Goal: Information Seeking & Learning: Learn about a topic

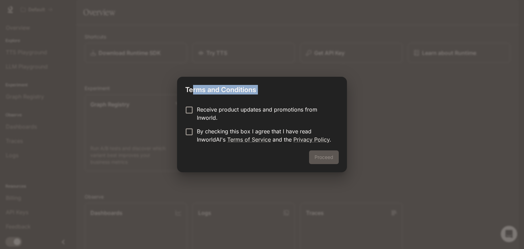
click at [189, 107] on div "Terms and Conditions Receive product updates and promotions from Inworld. By ch…" at bounding box center [262, 125] width 170 height 96
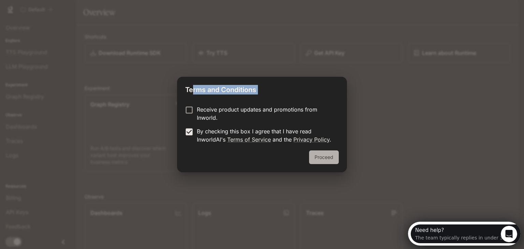
click at [326, 156] on button "Proceed" at bounding box center [324, 158] width 30 height 14
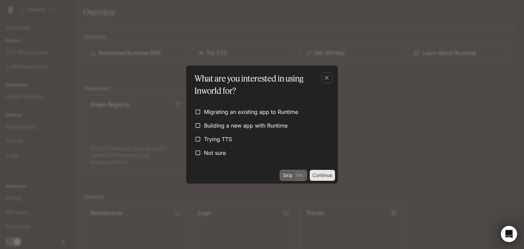
click at [284, 174] on button "Skip Esc" at bounding box center [293, 175] width 27 height 11
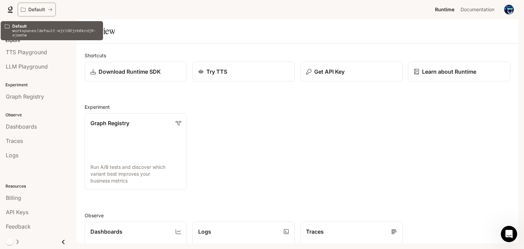
click at [29, 11] on p "Default" at bounding box center [36, 10] width 17 height 6
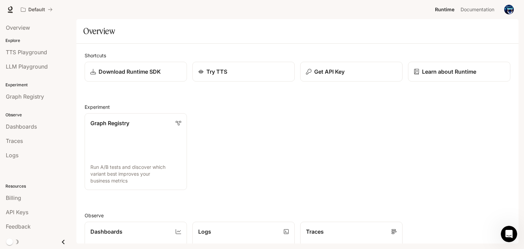
click at [220, 116] on div "Graph Registry Run A/B tests and discover which variant best improves your busi…" at bounding box center [294, 149] width 431 height 82
click at [236, 133] on div "Graph Registry Run A/B tests and discover which variant best improves your busi…" at bounding box center [294, 149] width 431 height 82
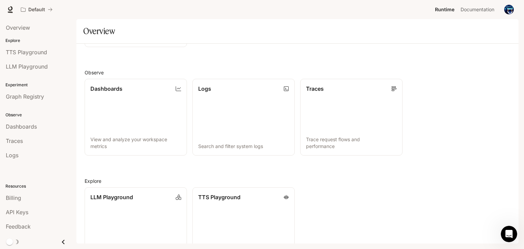
scroll to position [145, 0]
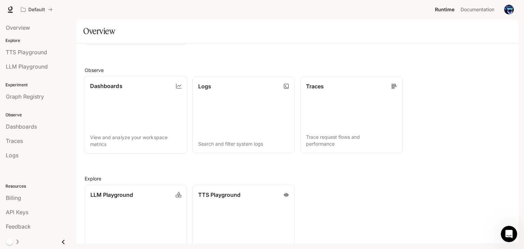
click at [157, 118] on link "Dashboards View and analyze your workspace metrics" at bounding box center [135, 114] width 103 height 77
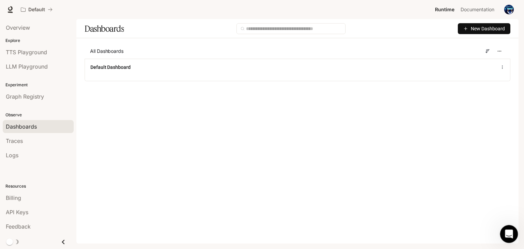
click at [505, 236] on icon "Open Intercom Messenger" at bounding box center [508, 233] width 11 height 11
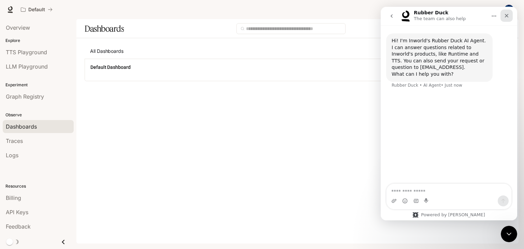
click at [511, 13] on div "Close" at bounding box center [507, 16] width 12 height 12
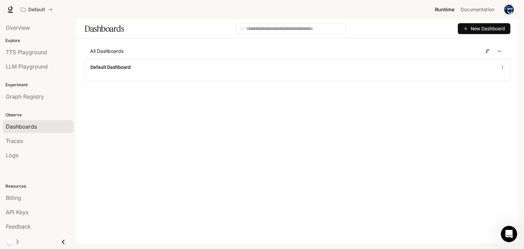
click at [500, 30] on span "New Dashboard" at bounding box center [488, 29] width 34 height 8
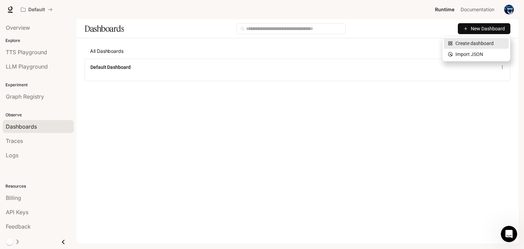
click at [487, 43] on div "Create dashboard" at bounding box center [476, 44] width 57 height 8
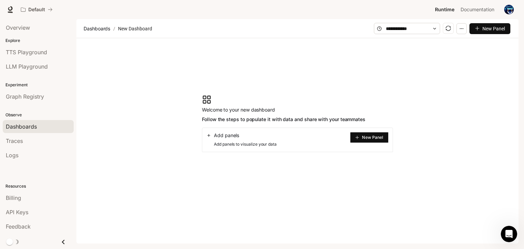
click at [387, 160] on section "Welcome to your new dashboard Follow the steps to populate it with data and sha…" at bounding box center [297, 123] width 442 height 171
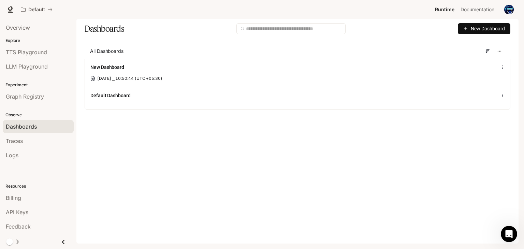
click at [439, 9] on span "Runtime" at bounding box center [444, 9] width 19 height 9
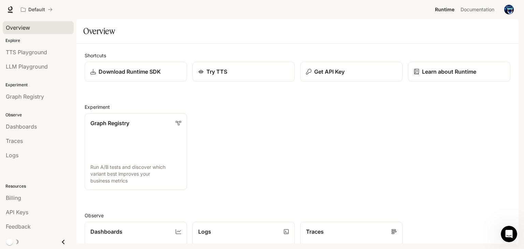
click at [9, 26] on span "Overview" at bounding box center [18, 28] width 24 height 8
click at [466, 9] on span "Documentation" at bounding box center [478, 9] width 34 height 9
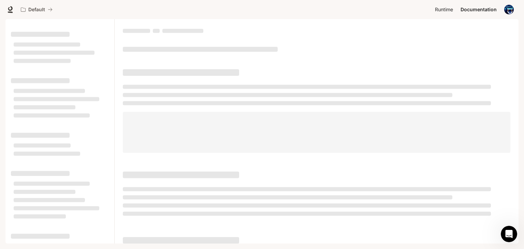
click at [440, 9] on span "Runtime" at bounding box center [444, 9] width 18 height 9
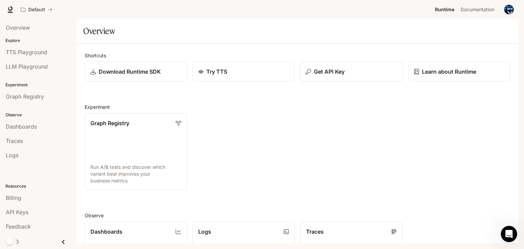
scroll to position [10, 0]
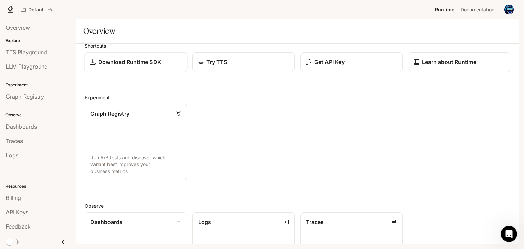
click at [132, 59] on p "Download Runtime SDK" at bounding box center [129, 62] width 63 height 8
click at [427, 58] on p "Learn about Runtime" at bounding box center [449, 62] width 55 height 8
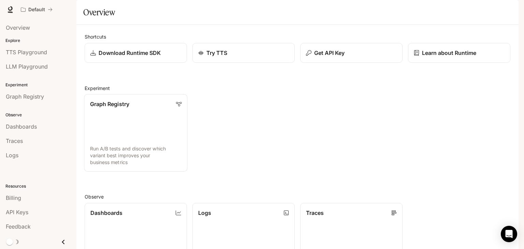
click at [149, 152] on link "Graph Registry Run A/B tests and discover which variant best improves your busi…" at bounding box center [135, 132] width 103 height 77
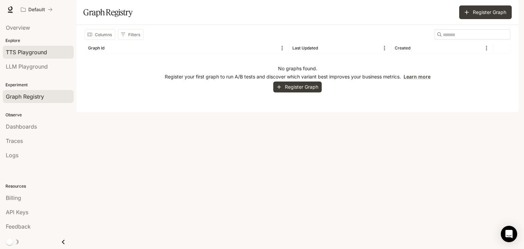
click at [40, 53] on span "TTS Playground" at bounding box center [26, 52] width 41 height 8
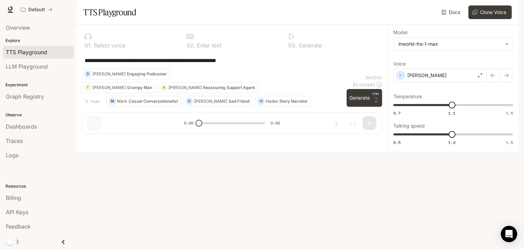
click at [199, 40] on div at bounding box center [232, 36] width 91 height 7
click at [103, 40] on div at bounding box center [130, 36] width 91 height 7
click at [48, 60] on link "LLM Playground" at bounding box center [38, 66] width 71 height 13
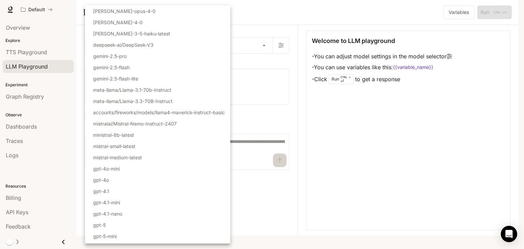
click at [107, 60] on body "Skip to main content Default Runtime Runtime Documentation Documentation Portal…" at bounding box center [262, 124] width 524 height 249
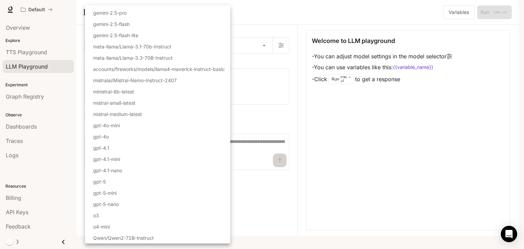
click at [269, 144] on div at bounding box center [262, 124] width 524 height 249
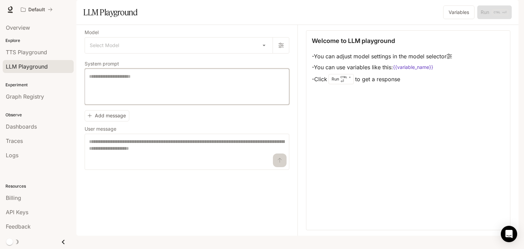
click at [216, 100] on textarea at bounding box center [187, 86] width 196 height 27
click at [184, 162] on textarea at bounding box center [187, 151] width 196 height 27
click at [40, 32] on link "Overview" at bounding box center [38, 27] width 71 height 13
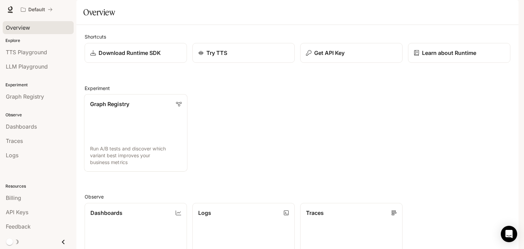
scroll to position [20, 0]
click at [141, 53] on p "Download Runtime SDK" at bounding box center [129, 53] width 63 height 8
drag, startPoint x: 33, startPoint y: 19, endPoint x: 29, endPoint y: 29, distance: 10.6
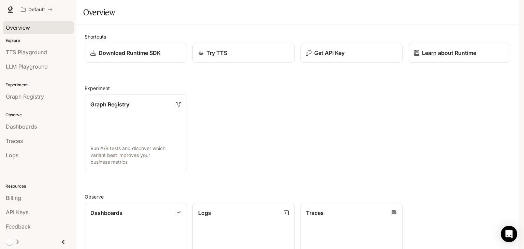
click at [29, 29] on div "Overview" at bounding box center [38, 27] width 76 height 17
click at [29, 29] on span "Overview" at bounding box center [18, 28] width 24 height 8
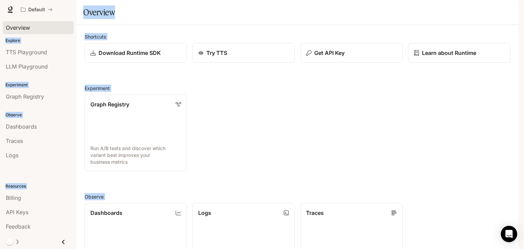
scroll to position [169, 0]
click at [8, 4] on div "Default Runtime Runtime Documentation Documentation" at bounding box center [262, 9] width 524 height 19
drag, startPoint x: 8, startPoint y: 4, endPoint x: 412, endPoint y: 208, distance: 452.2
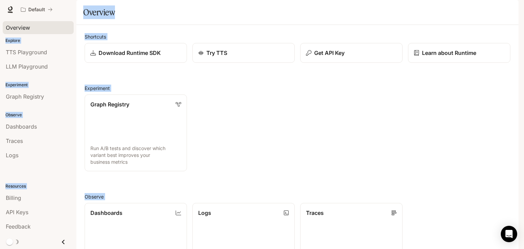
click at [412, 208] on div "Skip to main content Default Runtime Runtime Documentation Documentation Portal…" at bounding box center [262, 124] width 524 height 249
click at [511, 14] on img "button" at bounding box center [510, 10] width 10 height 10
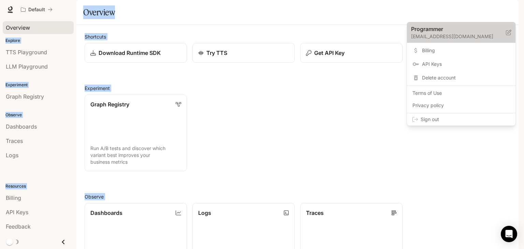
click at [508, 29] on div "Programmer vikrant1104you@gmail.com" at bounding box center [461, 32] width 100 height 15
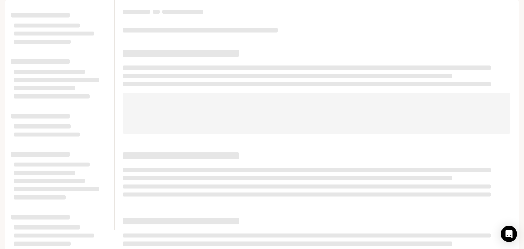
click at [199, 122] on span at bounding box center [317, 113] width 388 height 41
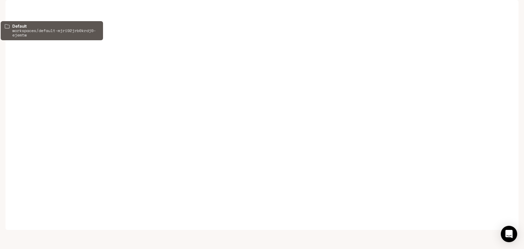
click at [41, 12] on p "Default" at bounding box center [36, 10] width 17 height 6
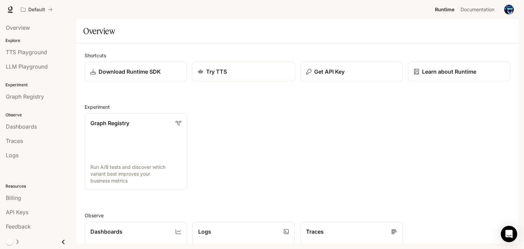
click at [264, 72] on div "Try TTS" at bounding box center [244, 72] width 92 height 8
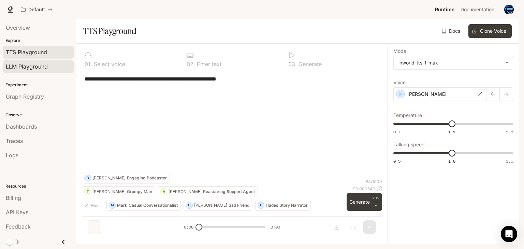
click at [19, 63] on span "LLM Playground" at bounding box center [27, 66] width 42 height 8
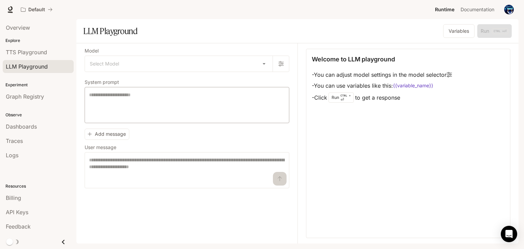
click at [167, 122] on div "* ​" at bounding box center [187, 105] width 205 height 36
click at [34, 136] on link "Traces" at bounding box center [38, 140] width 71 height 13
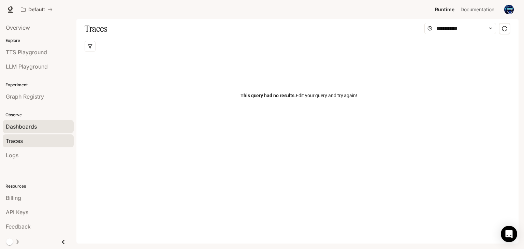
click at [37, 125] on span "Dashboards" at bounding box center [21, 127] width 31 height 8
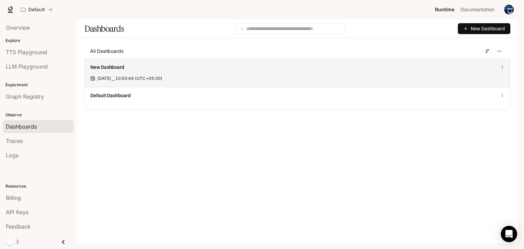
click at [143, 71] on div "New Dashboard" at bounding box center [297, 67] width 414 height 8
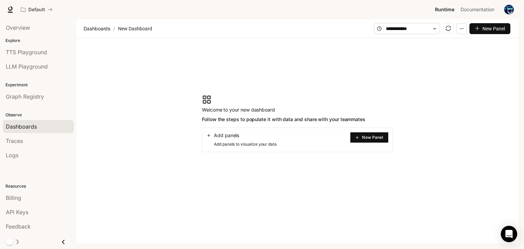
click at [304, 134] on div "Add panels Add panels to visualize your data New Panel" at bounding box center [297, 140] width 191 height 25
click at [206, 135] on div "Add panels Add panels to visualize your data New Panel" at bounding box center [297, 140] width 191 height 25
drag, startPoint x: 211, startPoint y: 134, endPoint x: 373, endPoint y: 138, distance: 161.9
click at [373, 138] on div "Add panels Add panels to visualize your data New Panel" at bounding box center [297, 140] width 191 height 25
click at [373, 138] on span "New Panel" at bounding box center [372, 137] width 21 height 3
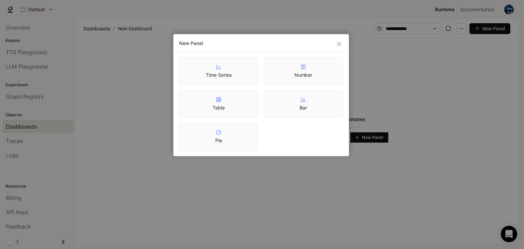
click at [331, 44] on div "New Panel" at bounding box center [261, 43] width 164 height 7
click at [338, 44] on icon "close" at bounding box center [339, 43] width 5 height 5
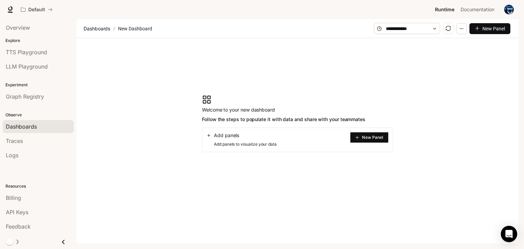
click at [463, 28] on icon "button" at bounding box center [461, 28] width 5 height 5
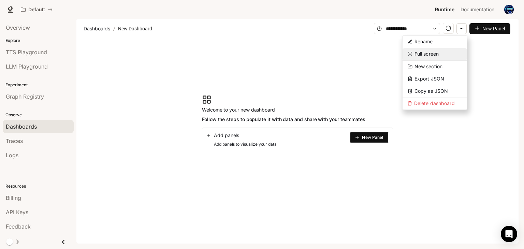
click at [425, 48] on button "Full screen" at bounding box center [435, 54] width 65 height 12
click at [450, 27] on icon "sync" at bounding box center [448, 28] width 5 height 5
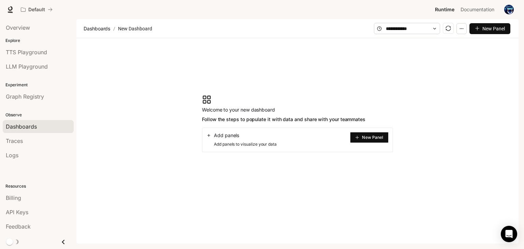
click at [504, 10] on button "button" at bounding box center [509, 10] width 14 height 14
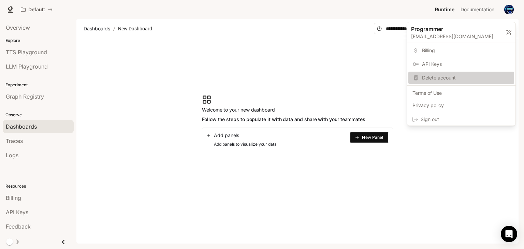
click at [443, 81] on div "Delete account" at bounding box center [462, 78] width 106 height 12
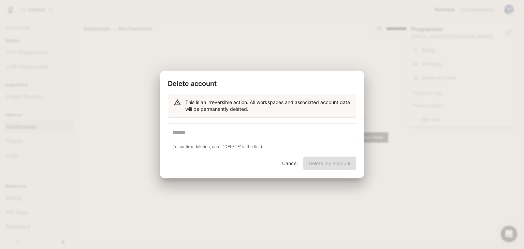
click at [334, 164] on div "Cancel Delete my account" at bounding box center [262, 168] width 205 height 22
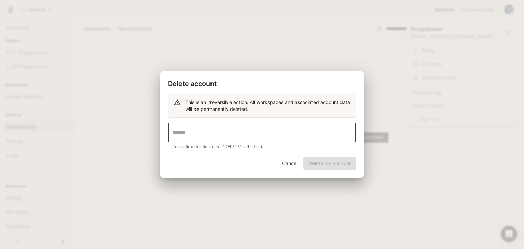
click at [284, 138] on input "text" at bounding box center [262, 132] width 188 height 19
type input "******"
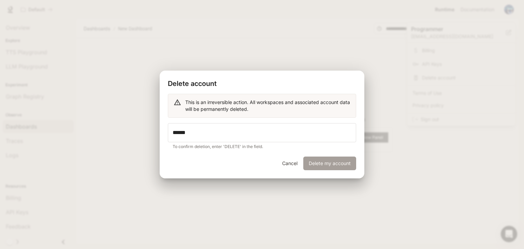
click at [328, 167] on button "Delete my account" at bounding box center [329, 164] width 53 height 14
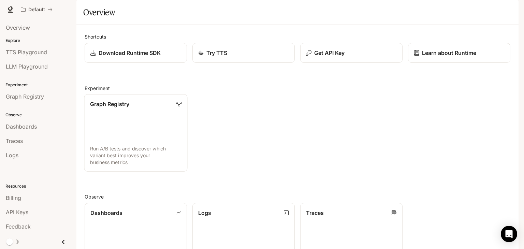
scroll to position [169, 0]
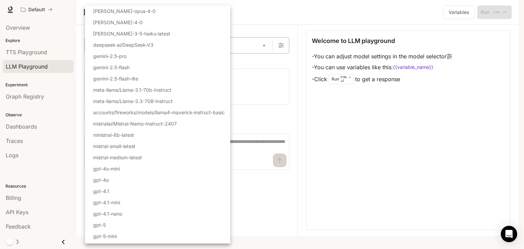
click at [155, 65] on body "Skip to main content Default Runtime Runtime Documentation Documentation Portal…" at bounding box center [262, 124] width 524 height 249
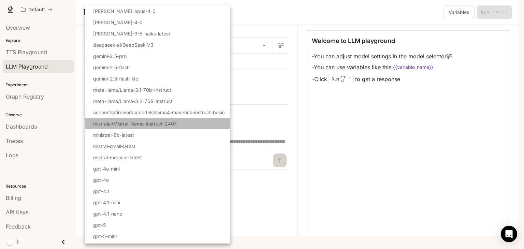
click at [132, 126] on p "mistralai/Mistral-Nemo-Instruct-2407" at bounding box center [135, 123] width 84 height 7
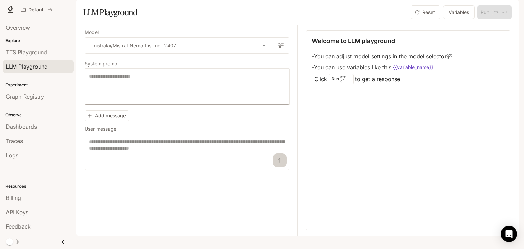
click at [134, 100] on textarea at bounding box center [187, 86] width 196 height 27
click at [130, 163] on textarea at bounding box center [187, 151] width 196 height 27
click at [110, 122] on button "Add message" at bounding box center [107, 115] width 45 height 11
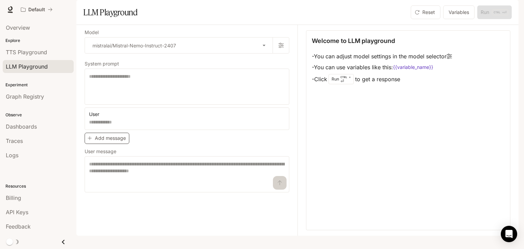
click at [110, 118] on div "User" at bounding box center [187, 113] width 205 height 11
click at [100, 120] on button "User" at bounding box center [97, 114] width 20 height 11
click at [111, 162] on li "Assistant" at bounding box center [106, 159] width 34 height 12
click at [127, 144] on button "Add message" at bounding box center [107, 138] width 45 height 11
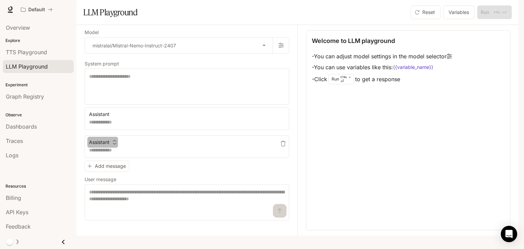
click at [108, 148] on button "Assistant" at bounding box center [102, 142] width 31 height 11
click at [180, 60] on div at bounding box center [262, 124] width 524 height 249
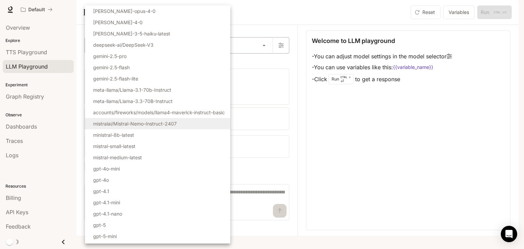
click at [198, 61] on body "**********" at bounding box center [262, 124] width 524 height 249
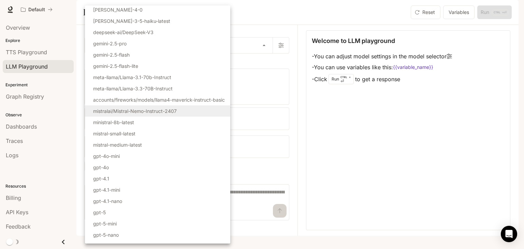
scroll to position [43, 0]
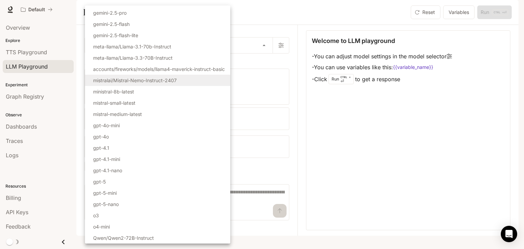
click at [162, 239] on li "Qwen/Qwen2-72B-Instruct" at bounding box center [157, 237] width 145 height 11
type input "**********"
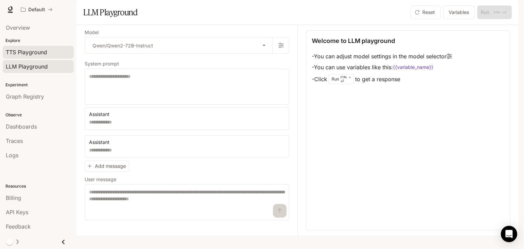
click at [28, 47] on link "TTS Playground" at bounding box center [38, 52] width 71 height 13
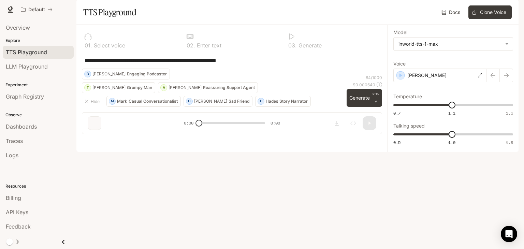
click at [96, 48] on p "Select voice" at bounding box center [108, 45] width 33 height 5
click at [434, 66] on body "**********" at bounding box center [262, 124] width 524 height 249
drag, startPoint x: 359, startPoint y: 106, endPoint x: 352, endPoint y: 136, distance: 30.6
click at [352, 136] on div at bounding box center [262, 124] width 524 height 249
click at [402, 79] on icon "button" at bounding box center [401, 75] width 7 height 7
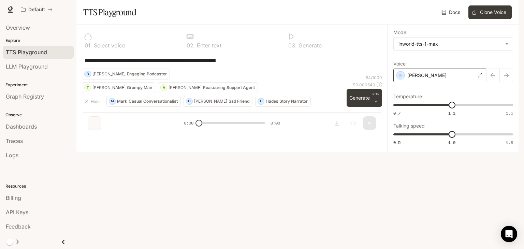
click at [478, 82] on div "Dennis" at bounding box center [440, 76] width 93 height 14
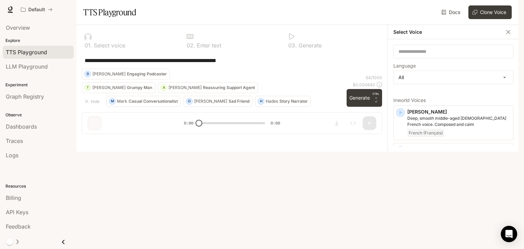
click at [395, 173] on div "Alex Energetic and expressive mid-range male voice, with a mildly nasal quality…" at bounding box center [454, 160] width 120 height 35
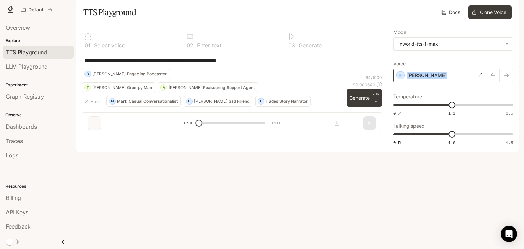
drag, startPoint x: 451, startPoint y: 88, endPoint x: 406, endPoint y: 96, distance: 46.0
click at [406, 82] on div "Alex" at bounding box center [440, 76] width 93 height 14
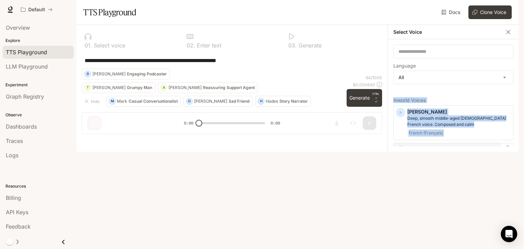
drag, startPoint x: 406, startPoint y: 96, endPoint x: 401, endPoint y: 172, distance: 76.9
click at [401, 152] on div "**********" at bounding box center [453, 88] width 131 height 127
click at [401, 154] on icon "button" at bounding box center [400, 150] width 7 height 7
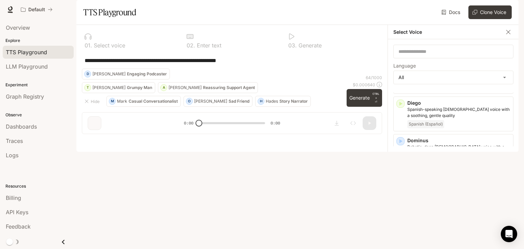
scroll to position [274, 0]
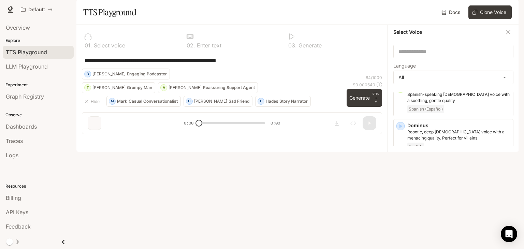
click at [400, 166] on icon "button" at bounding box center [401, 164] width 3 height 4
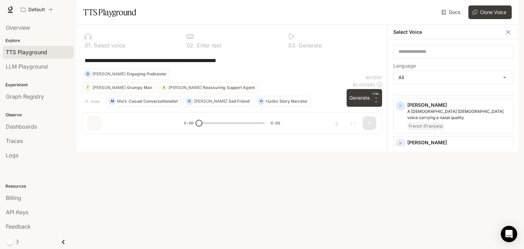
scroll to position [953, 0]
click at [397, 176] on icon "button" at bounding box center [400, 179] width 7 height 7
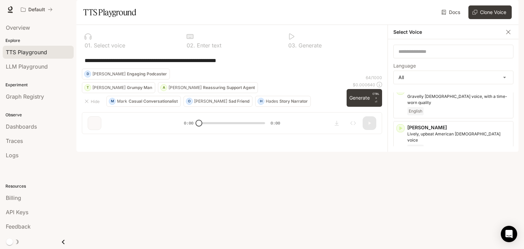
scroll to position [1466, 0]
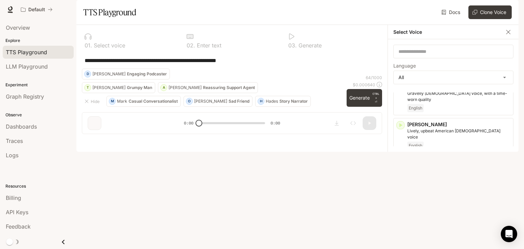
scroll to position [1420, 0]
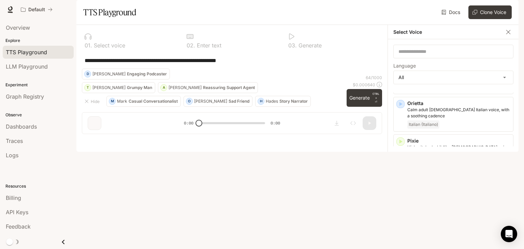
scroll to position [1101, 0]
click at [398, 179] on icon "button" at bounding box center [400, 182] width 7 height 7
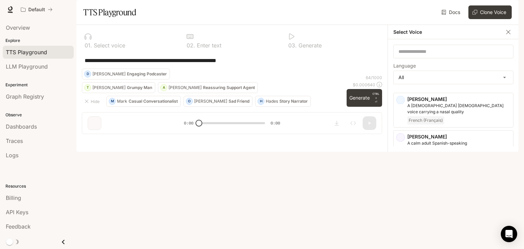
scroll to position [956, 0]
click at [399, 211] on icon "button" at bounding box center [400, 214] width 7 height 7
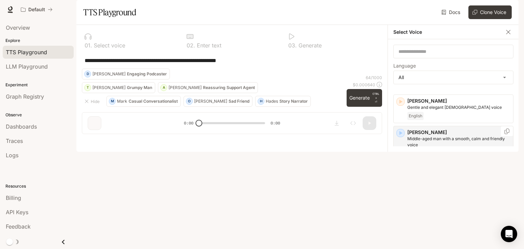
scroll to position [194, 0]
click at [405, 148] on div "Dennis Middle-aged man with a smooth, calm and friendly voice English" at bounding box center [454, 142] width 120 height 35
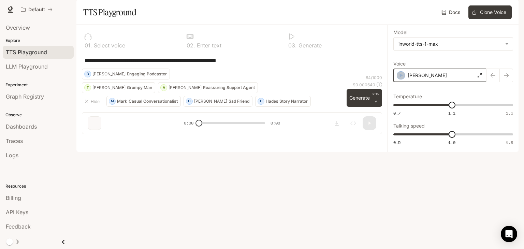
click at [399, 79] on icon "button" at bounding box center [401, 75] width 7 height 7
click at [474, 82] on div "Dennis" at bounding box center [440, 76] width 93 height 14
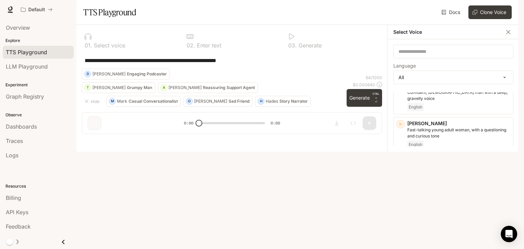
scroll to position [1234, 0]
